Goal: Task Accomplishment & Management: Complete application form

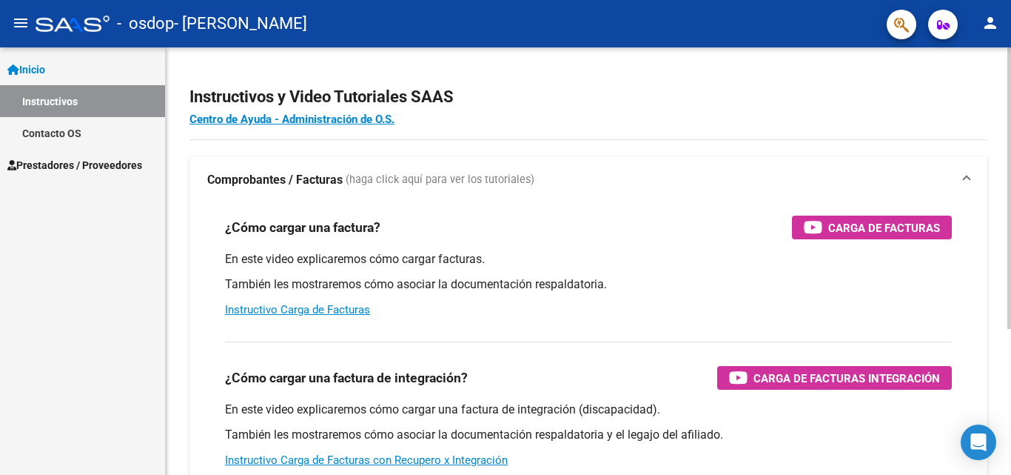
click at [622, 299] on div "En este video explicaremos cómo cargar facturas. También les mostraremos cómo a…" at bounding box center [588, 284] width 727 height 67
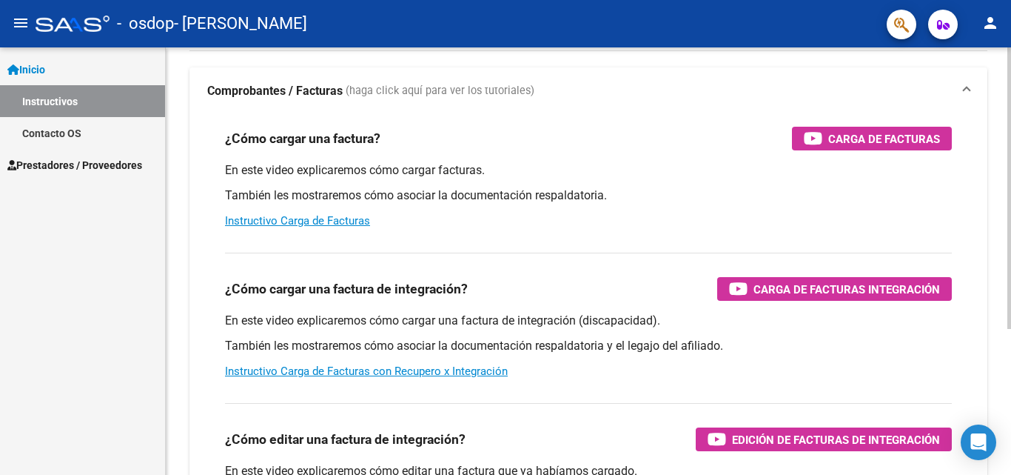
scroll to position [118, 0]
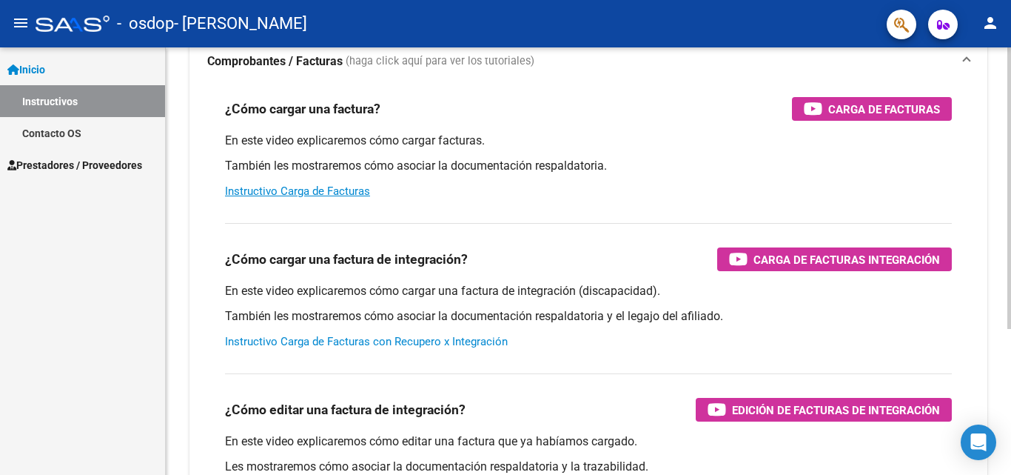
click at [420, 339] on link "Instructivo Carga de Facturas con Recupero x Integración" at bounding box center [366, 341] width 283 height 13
click at [87, 158] on span "Prestadores / Proveedores" at bounding box center [74, 165] width 135 height 16
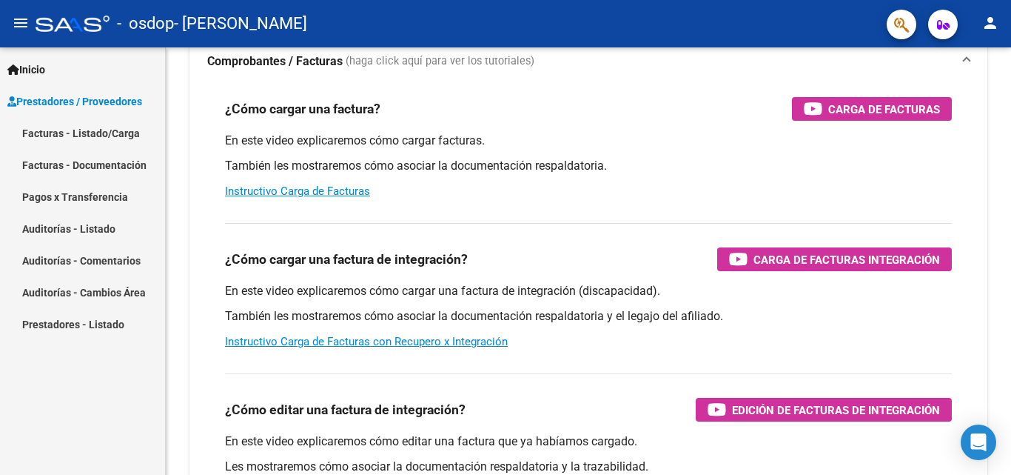
click at [84, 133] on link "Facturas - Listado/Carga" at bounding box center [82, 133] width 165 height 32
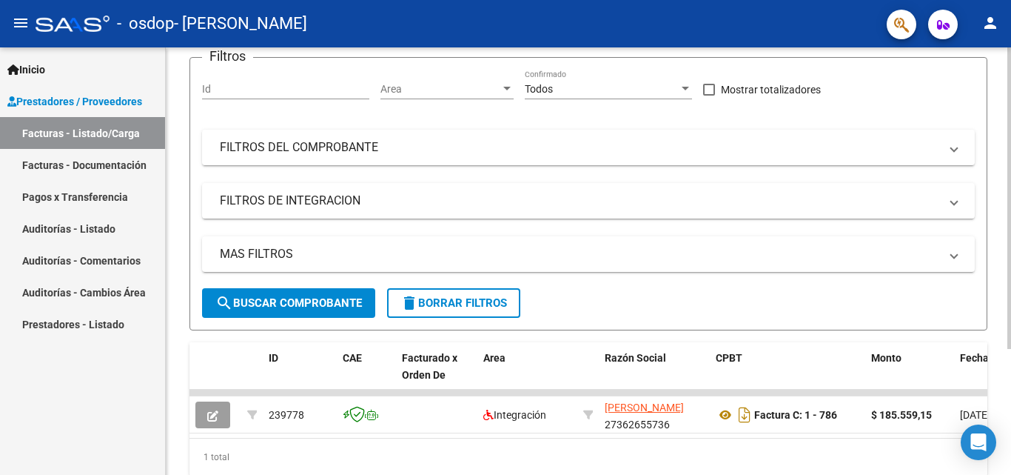
click at [278, 90] on input "Id" at bounding box center [285, 89] width 167 height 13
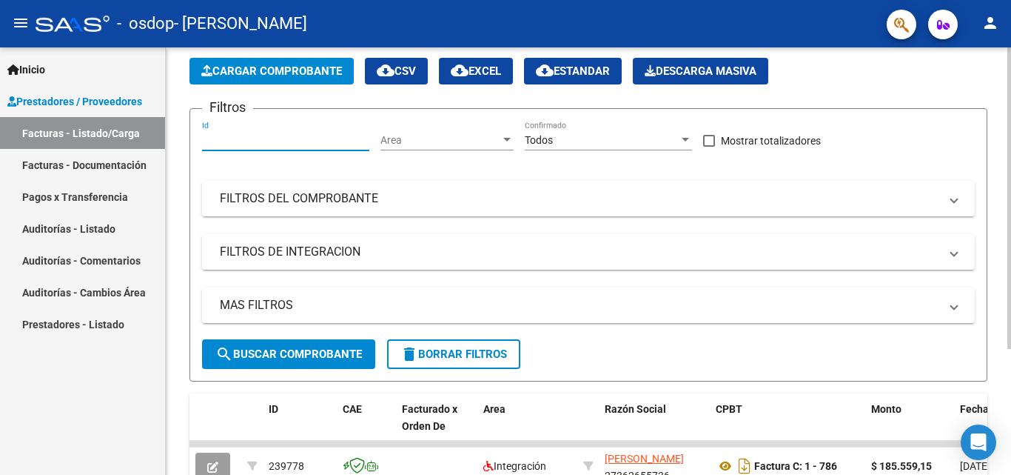
click at [1009, 151] on div at bounding box center [1010, 248] width 4 height 301
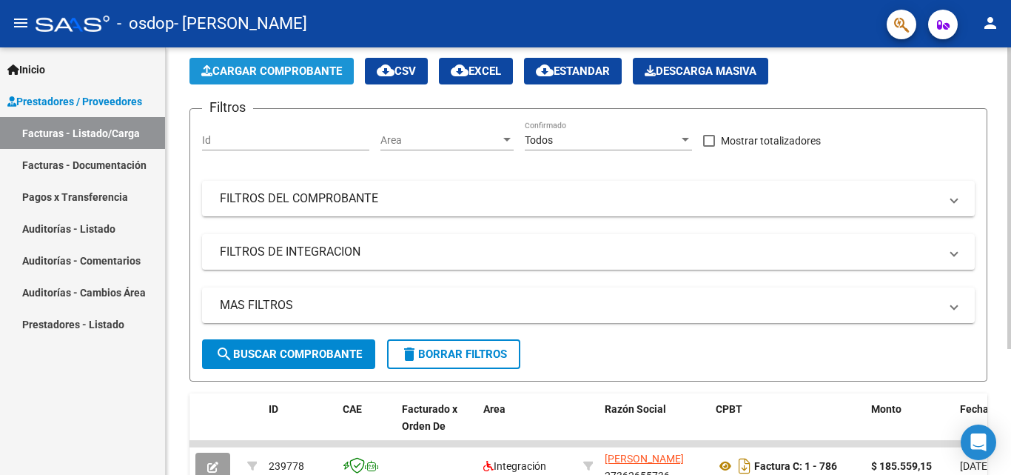
click at [218, 79] on button "Cargar Comprobante" at bounding box center [272, 71] width 164 height 27
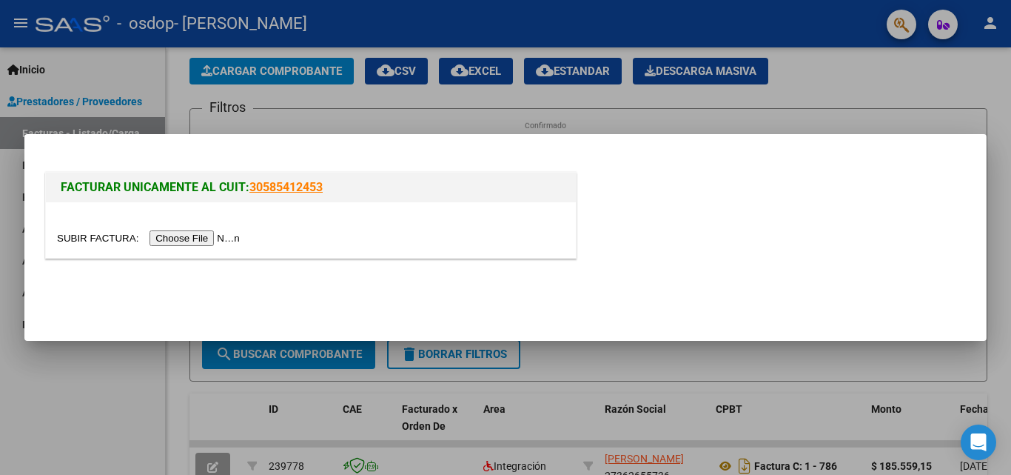
click at [213, 238] on input "file" at bounding box center [150, 238] width 187 height 16
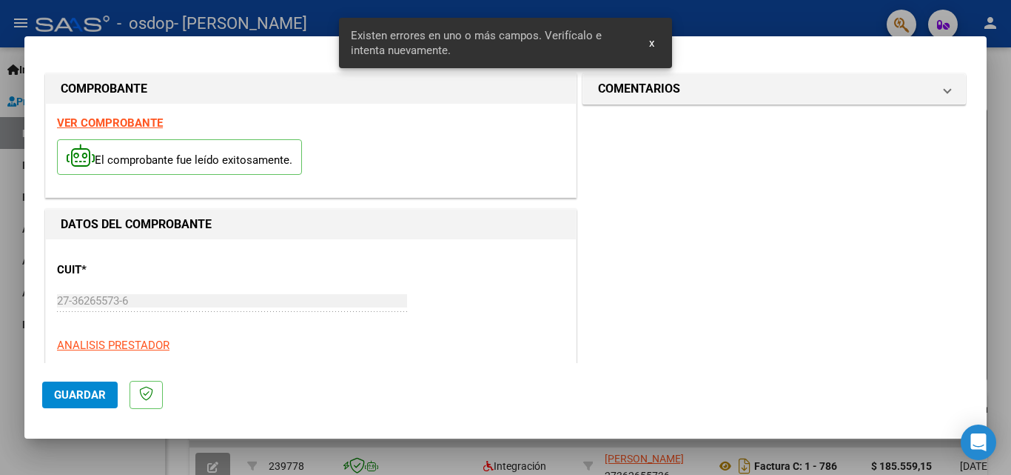
scroll to position [361, 0]
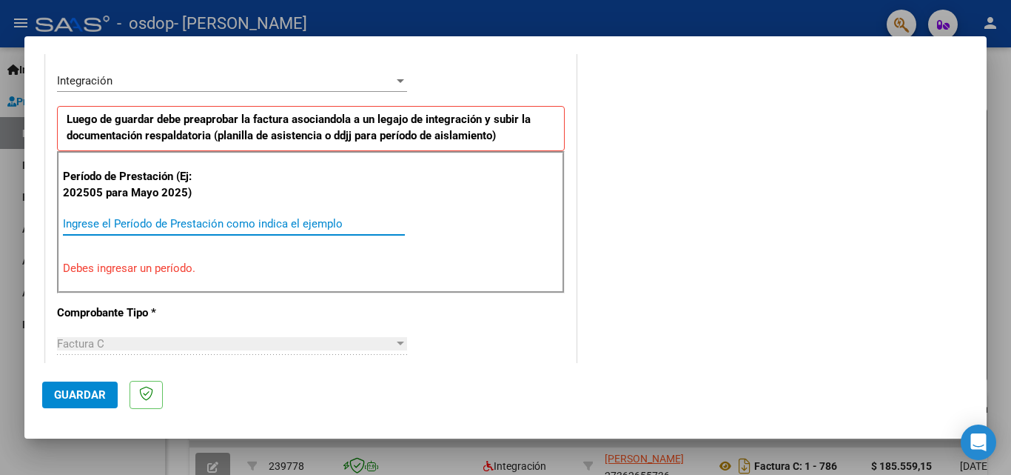
click at [225, 217] on input "Ingrese el Período de Prestación como indica el ejemplo" at bounding box center [234, 223] width 342 height 13
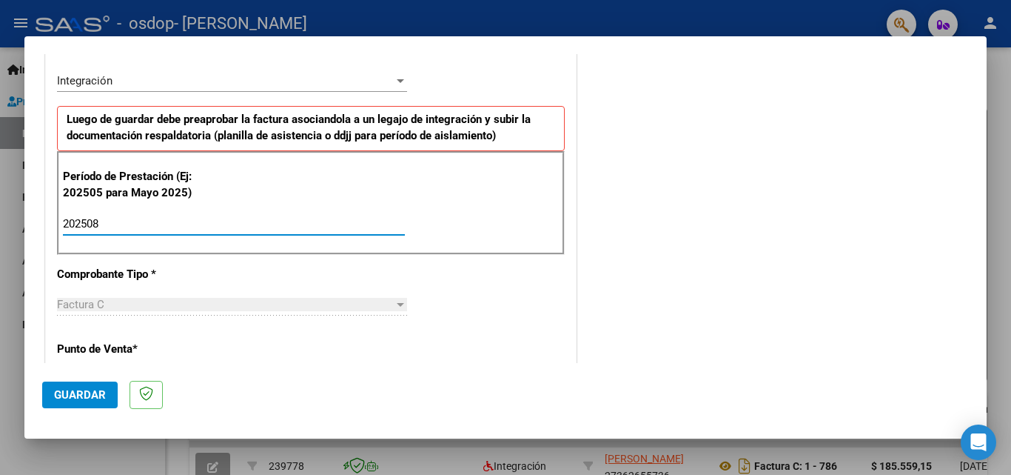
type input "202508"
click at [125, 307] on div "Factura C" at bounding box center [225, 304] width 337 height 13
click at [93, 391] on span "Guardar" at bounding box center [80, 394] width 52 height 13
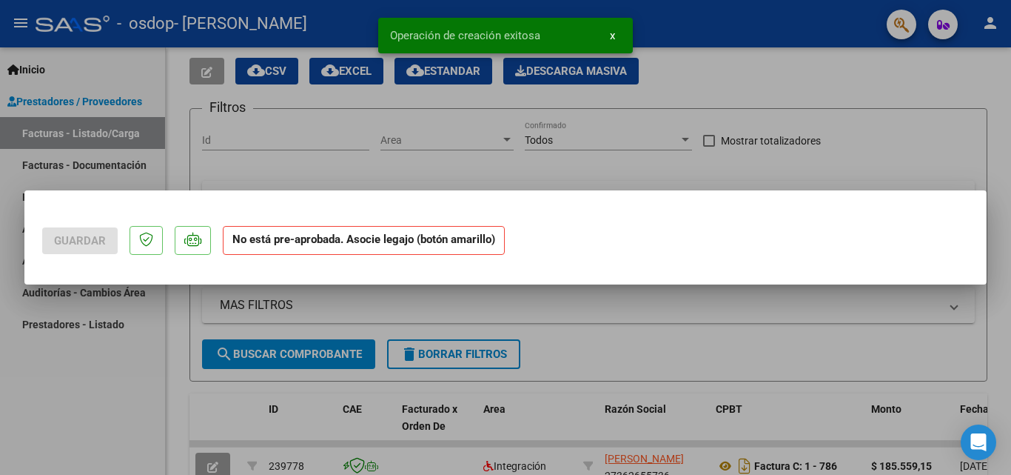
scroll to position [0, 0]
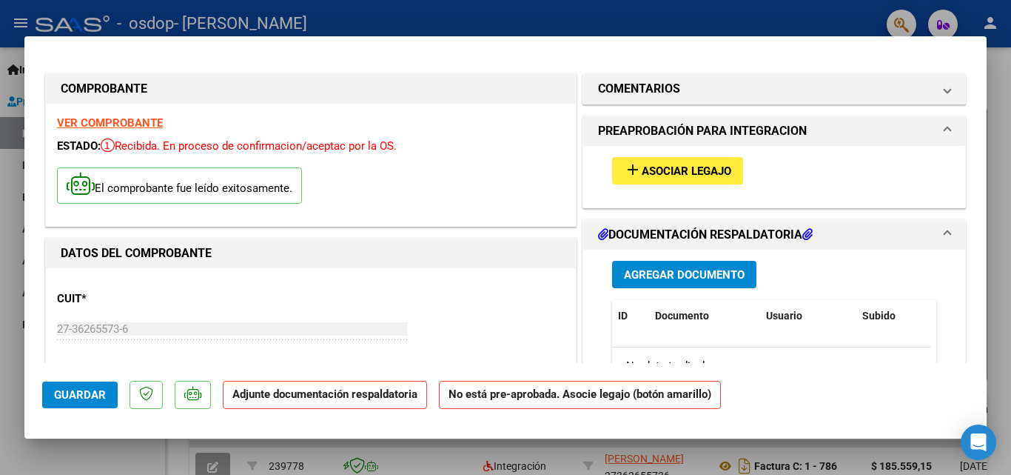
click at [515, 219] on div "VER COMPROBANTE ESTADO: Recibida. En proceso de confirmacion/aceptac por la OS.…" at bounding box center [311, 165] width 530 height 122
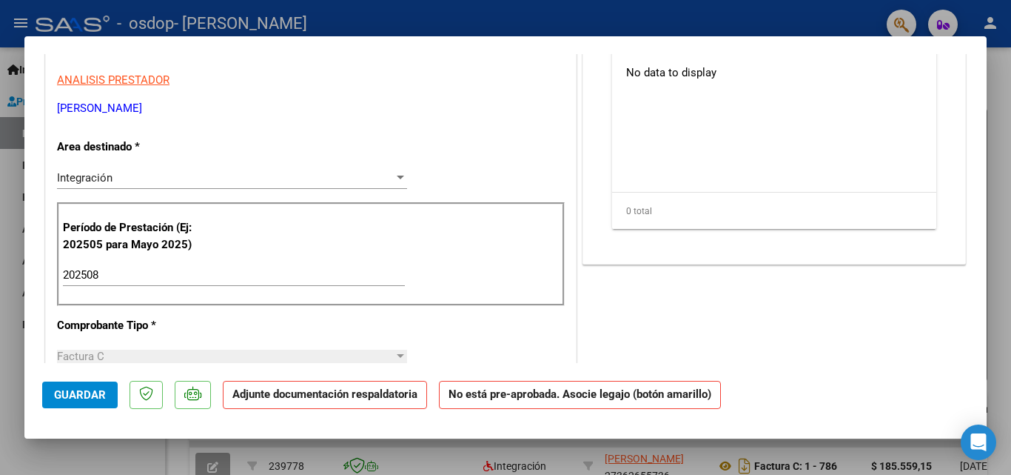
scroll to position [304, 0]
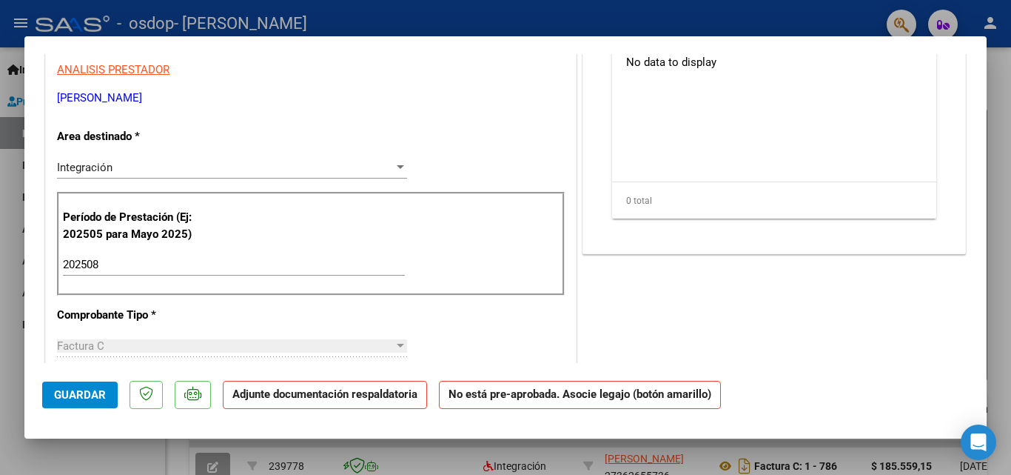
click at [329, 164] on div "Integración" at bounding box center [225, 167] width 337 height 13
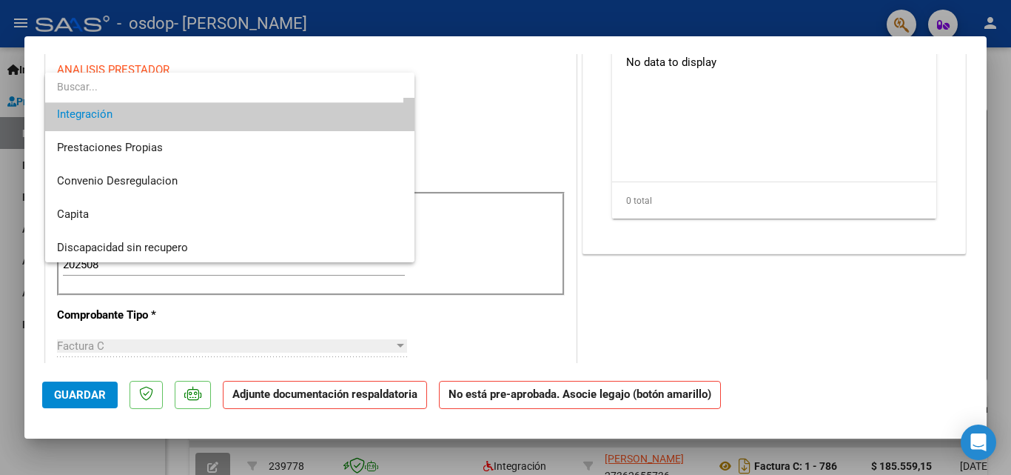
scroll to position [100, 0]
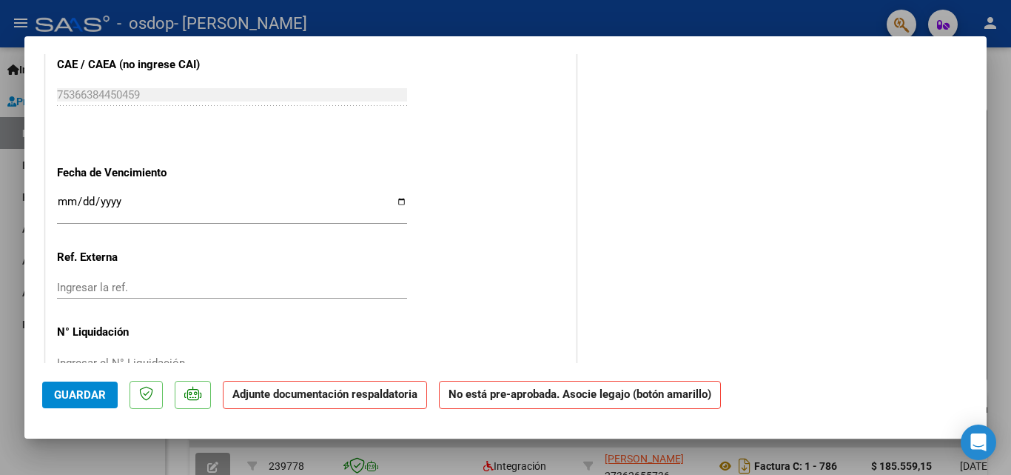
scroll to position [955, 0]
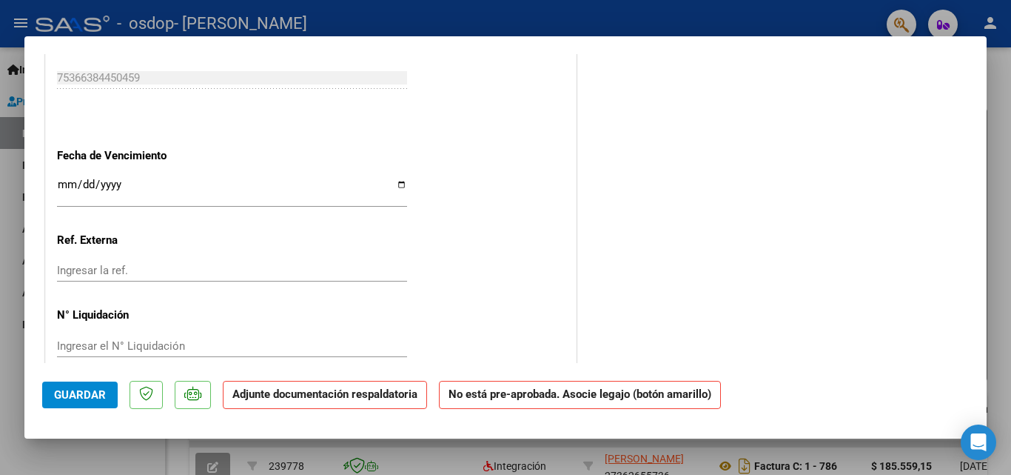
click at [66, 183] on input "Ingresar la fecha" at bounding box center [232, 190] width 350 height 24
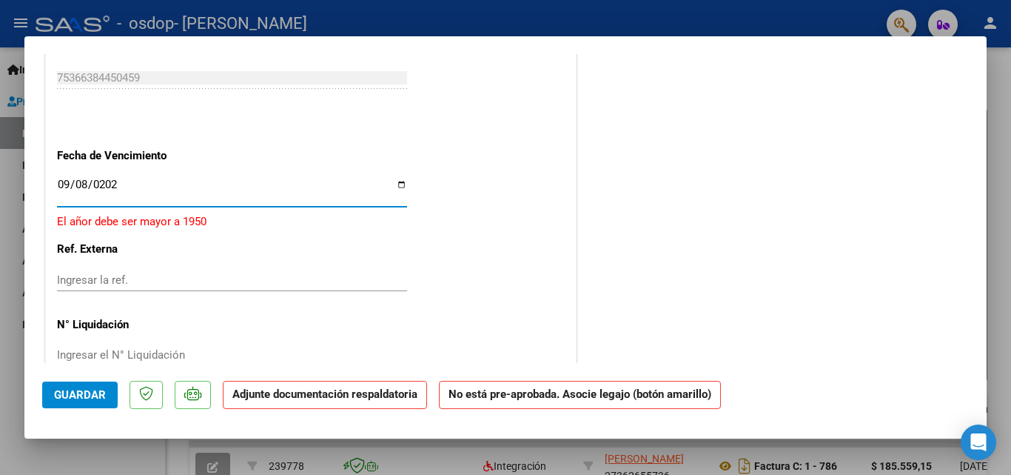
type input "[DATE]"
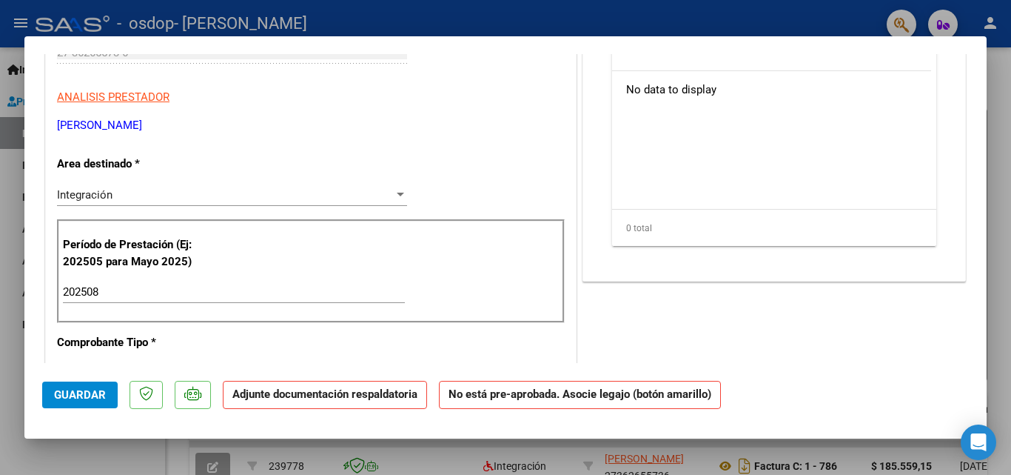
scroll to position [0, 0]
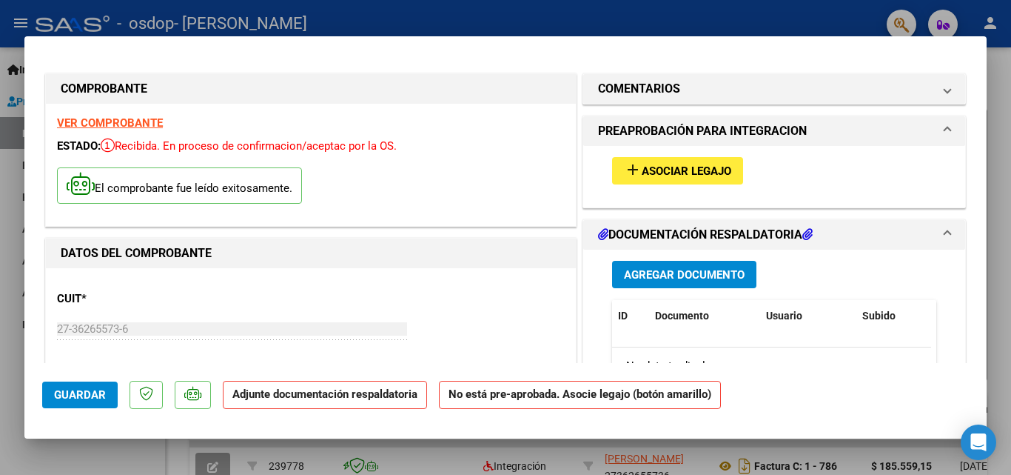
click at [700, 168] on span "Asociar Legajo" at bounding box center [687, 170] width 90 height 13
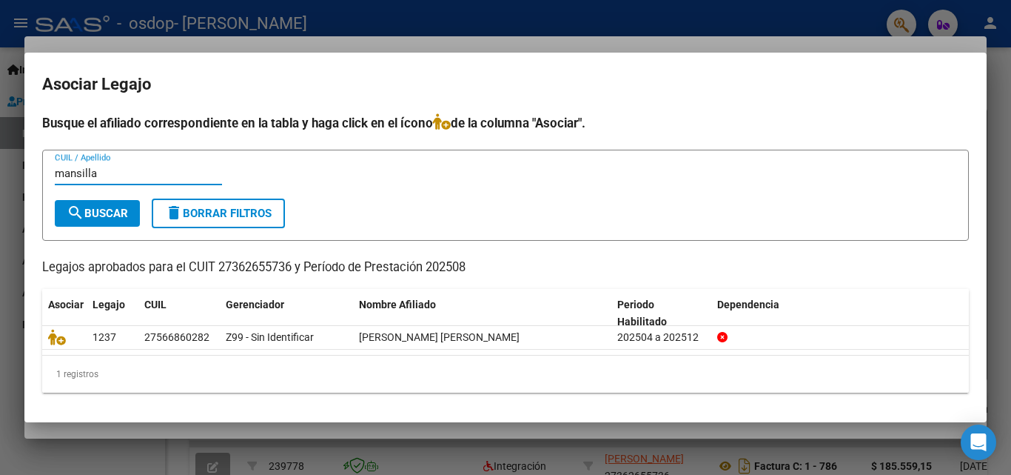
type input "mansilla"
click at [113, 210] on span "search Buscar" at bounding box center [97, 213] width 61 height 13
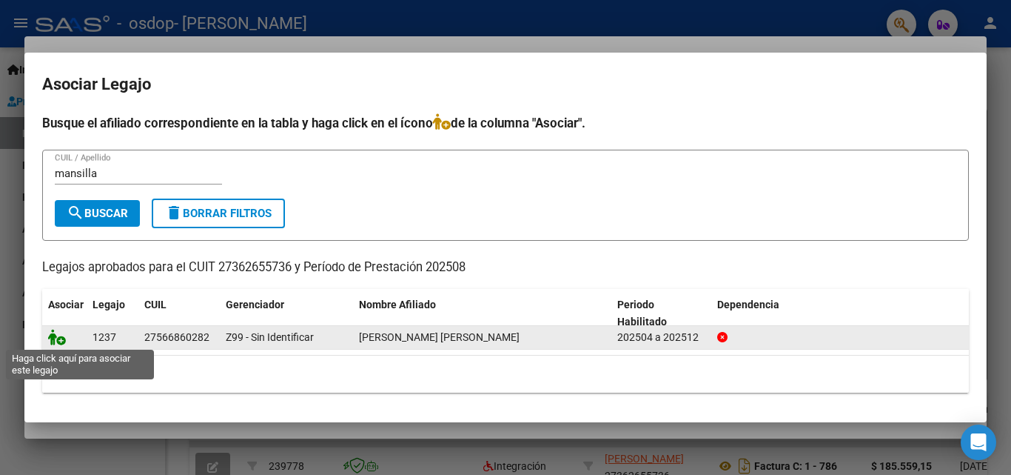
click at [64, 337] on icon at bounding box center [57, 337] width 18 height 16
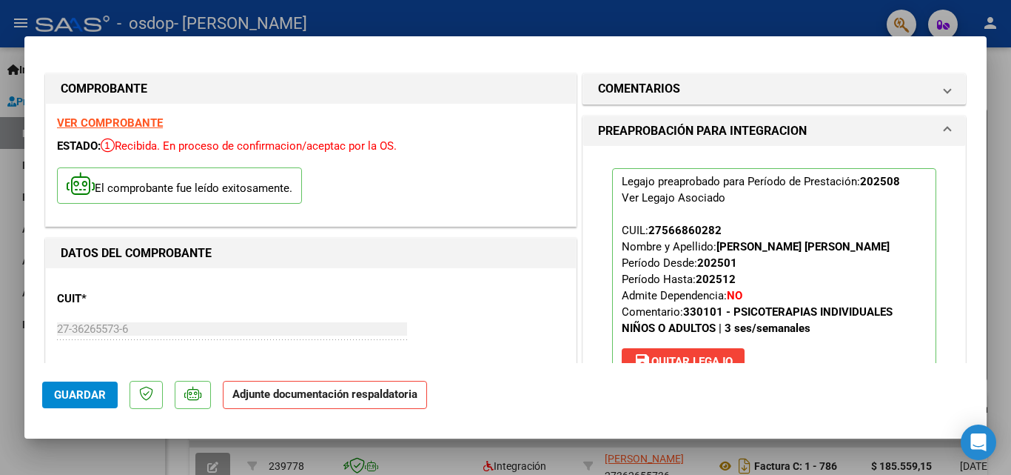
click at [926, 243] on div "Legajo preaprobado para Período de Prestación: 202508 Ver Legajo Asociado CUIL:…" at bounding box center [774, 275] width 347 height 258
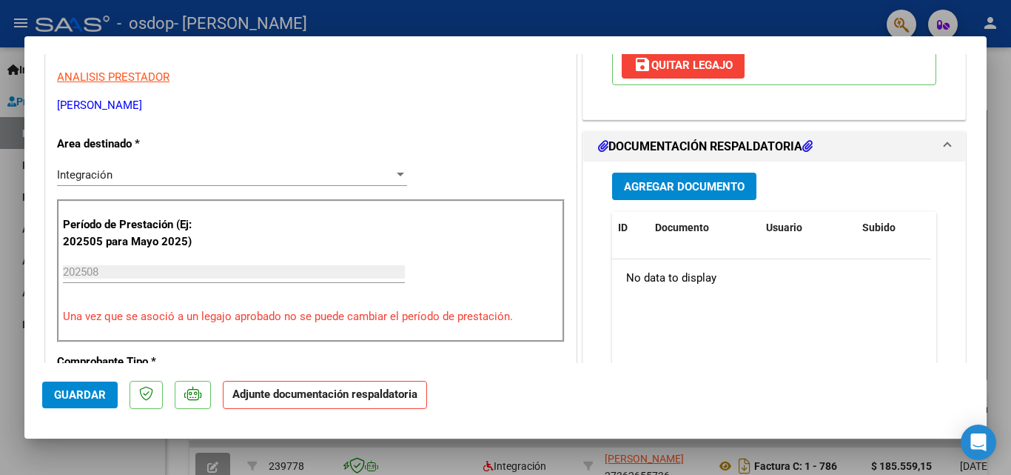
scroll to position [326, 0]
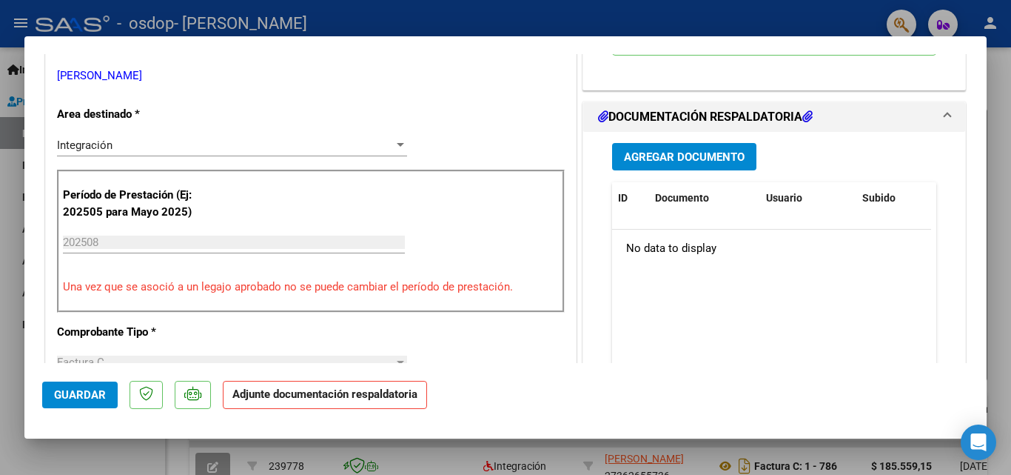
click at [588, 158] on div "Agregar Documento ID Documento Usuario Subido Acción No data to display 0 total…" at bounding box center [774, 285] width 382 height 307
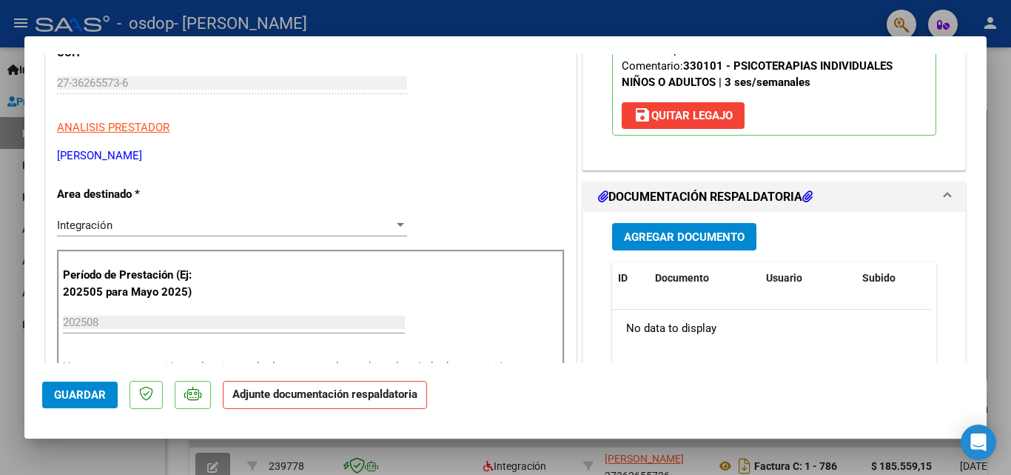
scroll to position [0, 0]
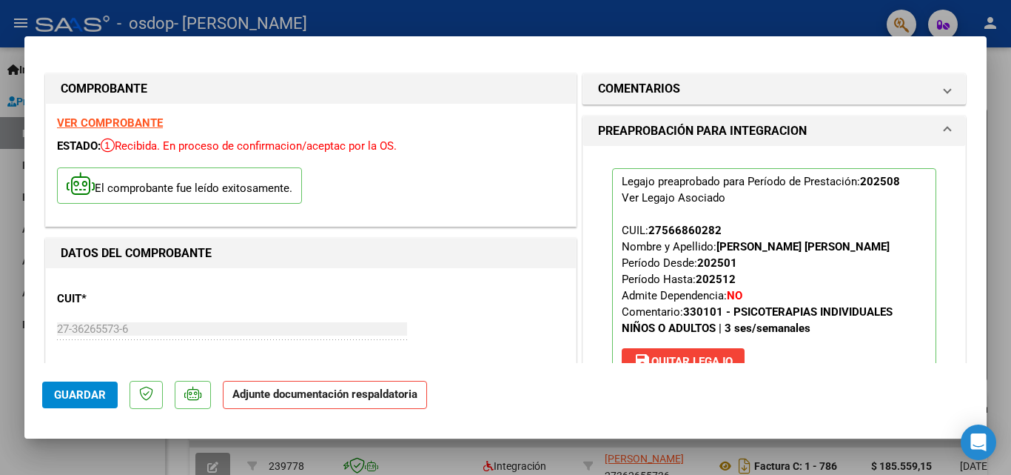
click at [987, 86] on div at bounding box center [505, 237] width 1011 height 475
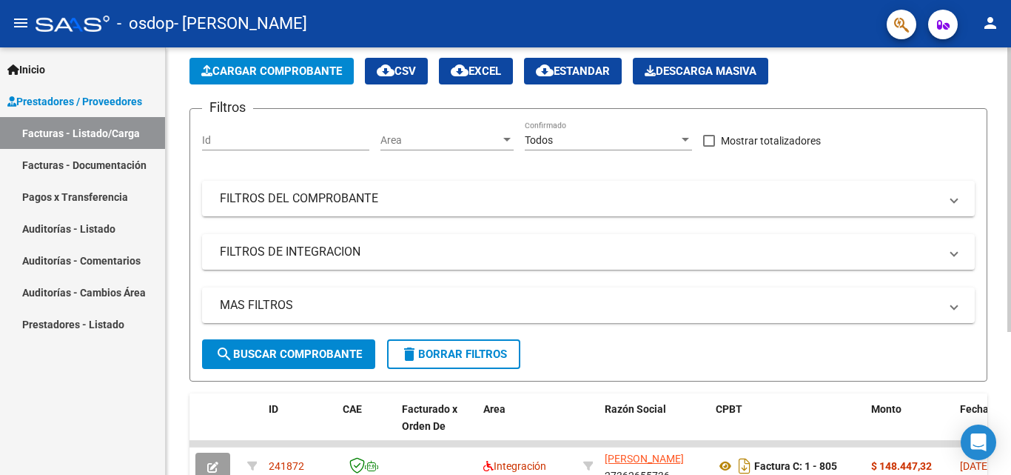
click at [996, 213] on div "Video tutorial PRESTADORES -> Listado de CPBTs Emitidos por Prestadores / Prove…" at bounding box center [589, 295] width 846 height 631
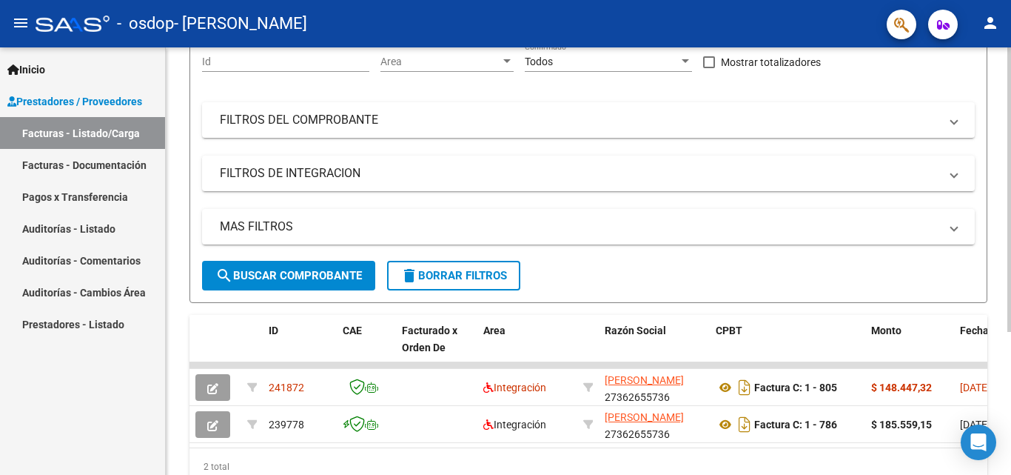
scroll to position [215, 0]
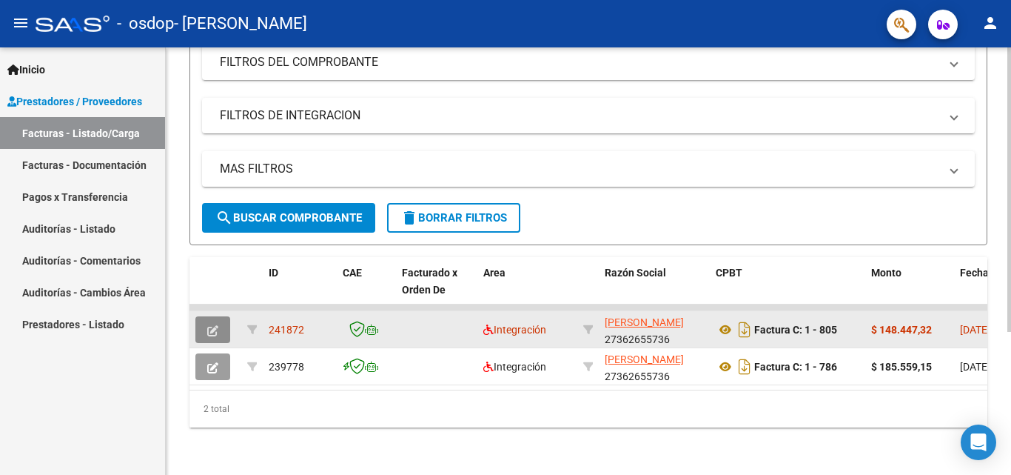
click at [224, 322] on button "button" at bounding box center [212, 329] width 35 height 27
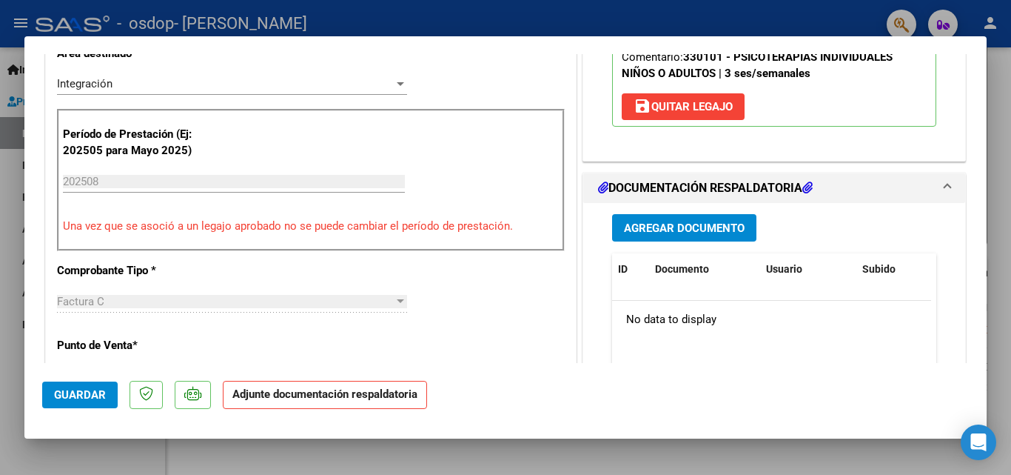
scroll to position [355, 0]
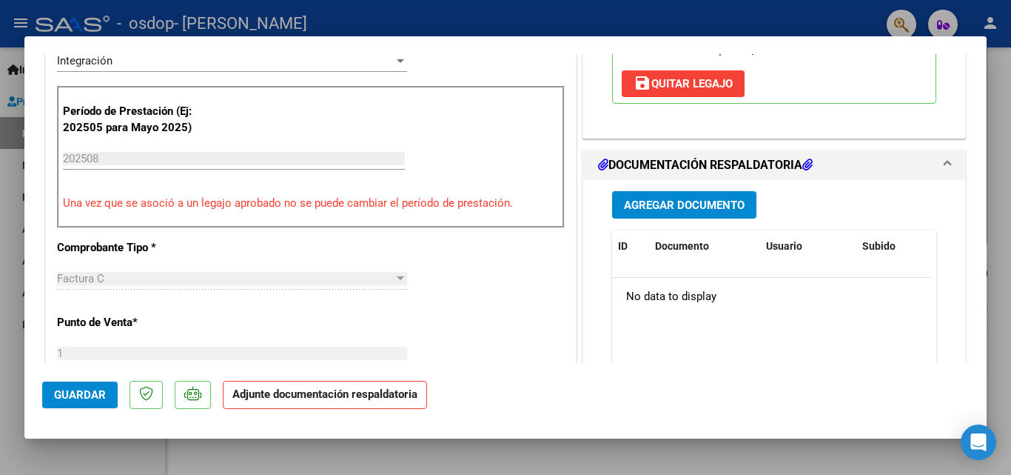
click at [674, 207] on span "Agregar Documento" at bounding box center [684, 204] width 121 height 13
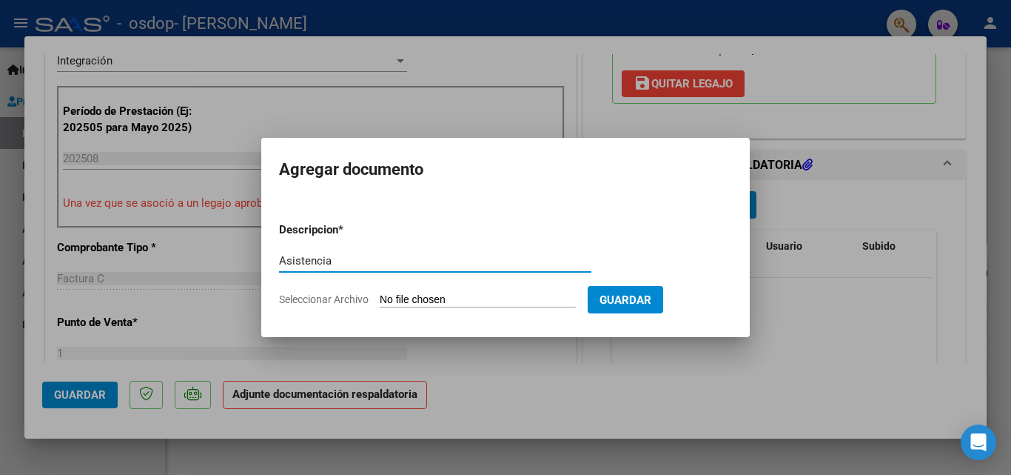
type input "Asistencia"
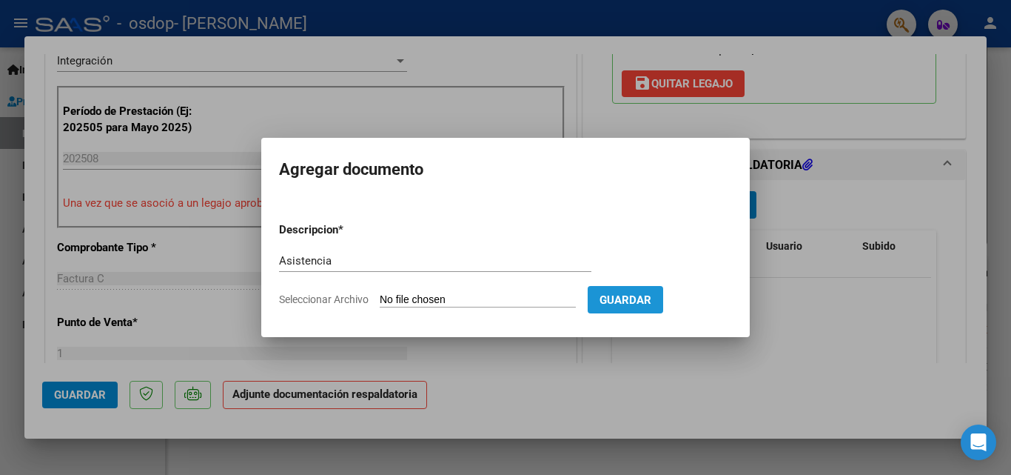
click at [652, 297] on span "Guardar" at bounding box center [626, 299] width 52 height 13
click at [501, 293] on input "Seleccionar Archivo" at bounding box center [478, 300] width 196 height 14
type input "C:\fakepath\Asistencia [PERSON_NAME][DATE].pdf"
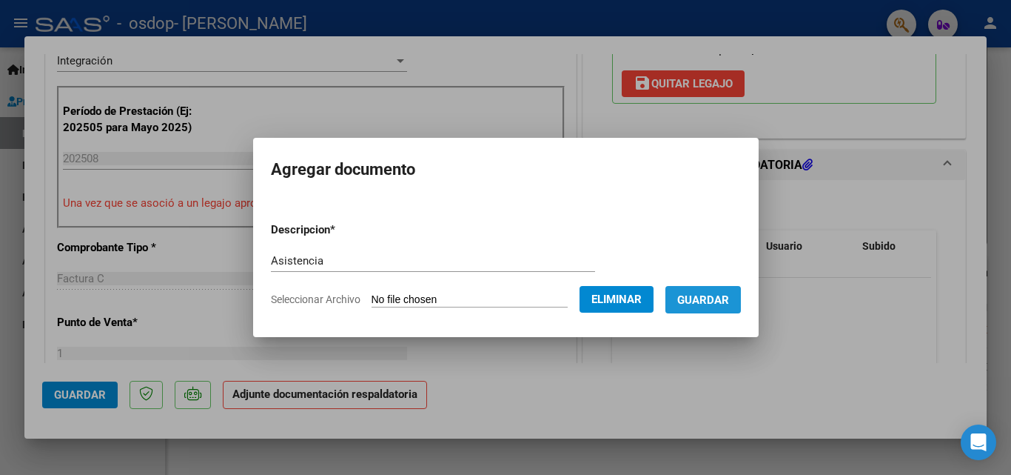
click at [718, 302] on span "Guardar" at bounding box center [704, 299] width 52 height 13
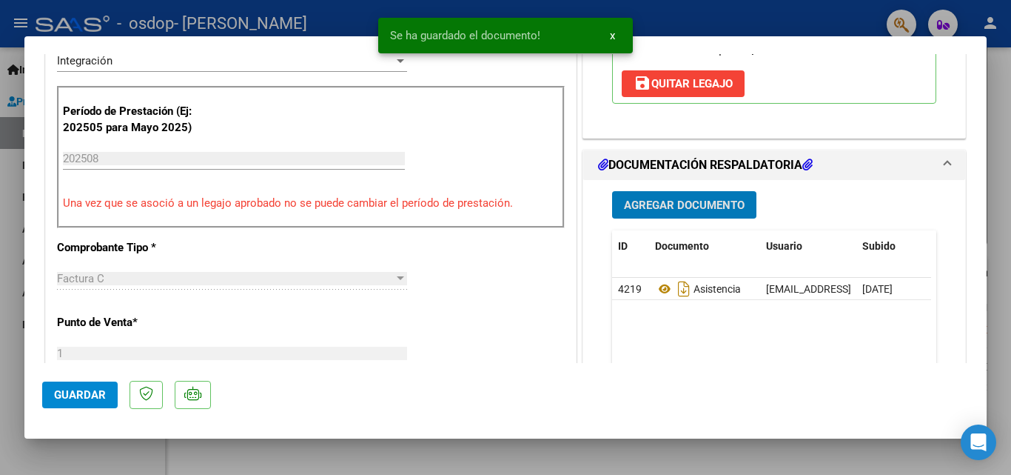
click at [716, 200] on span "Agregar Documento" at bounding box center [684, 204] width 121 height 13
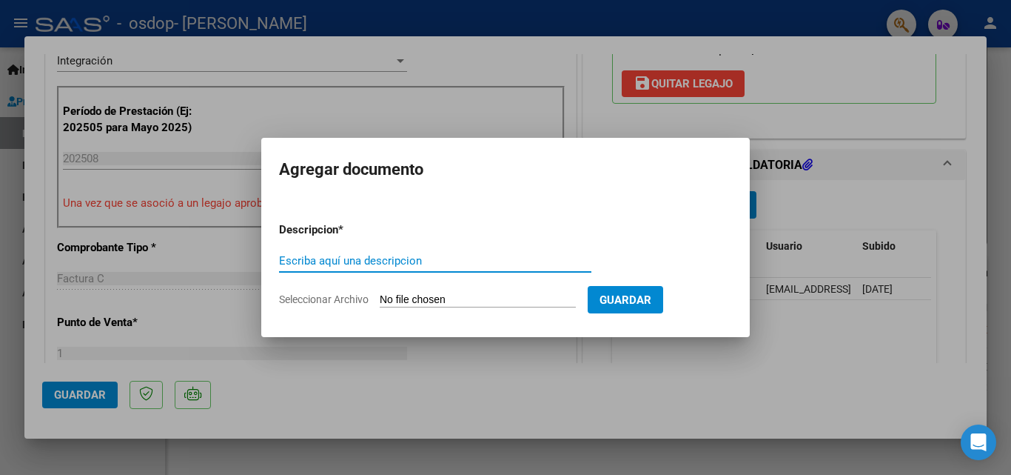
type input "a"
type input "Autorizacion"
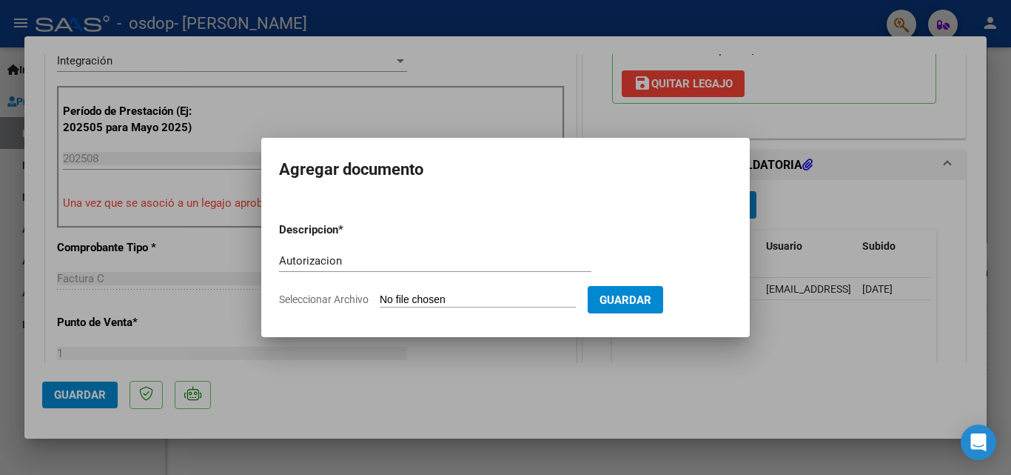
click at [528, 298] on input "Seleccionar Archivo" at bounding box center [478, 300] width 196 height 14
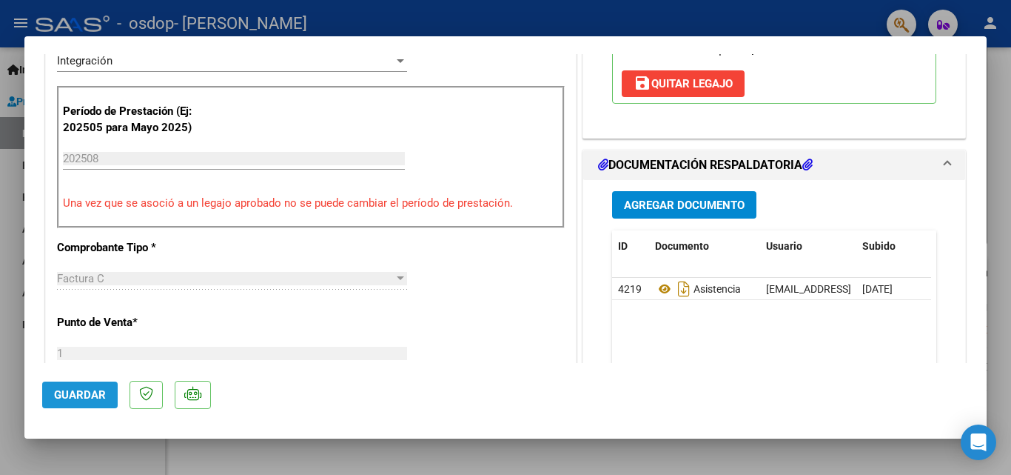
click at [113, 404] on button "Guardar" at bounding box center [80, 394] width 76 height 27
type input "$ 0,00"
